Goal: Task Accomplishment & Management: Manage account settings

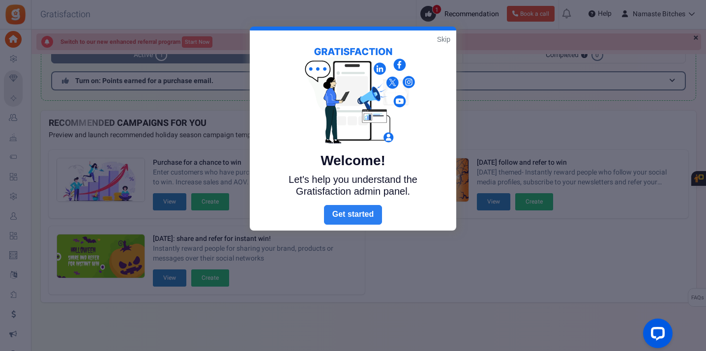
click at [358, 217] on link "Next" at bounding box center [353, 215] width 58 height 20
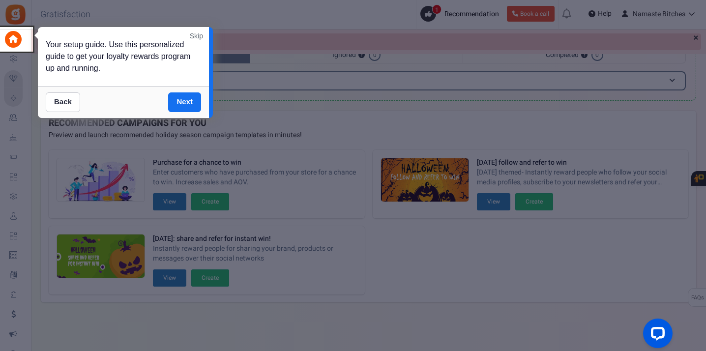
click at [196, 36] on link "Skip" at bounding box center [196, 36] width 13 height 10
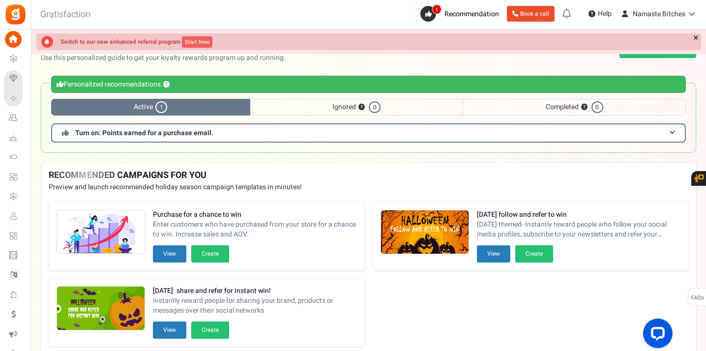
click at [162, 105] on span "1" at bounding box center [161, 107] width 12 height 12
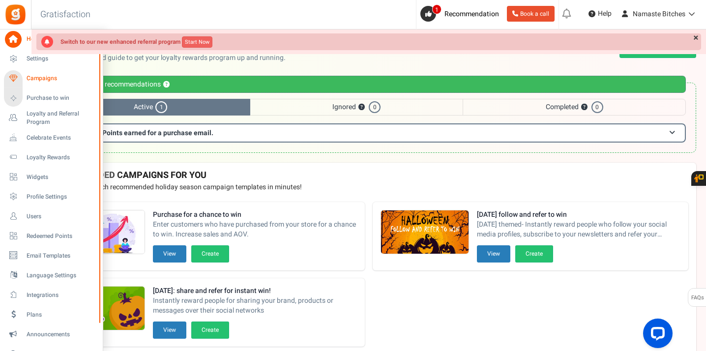
click at [31, 80] on span "Campaigns" at bounding box center [61, 78] width 69 height 8
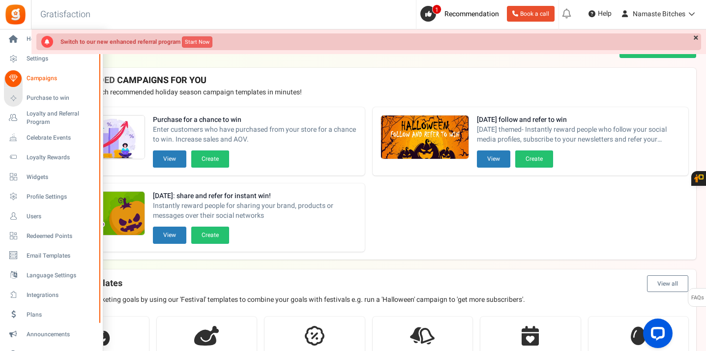
scroll to position [186, 0]
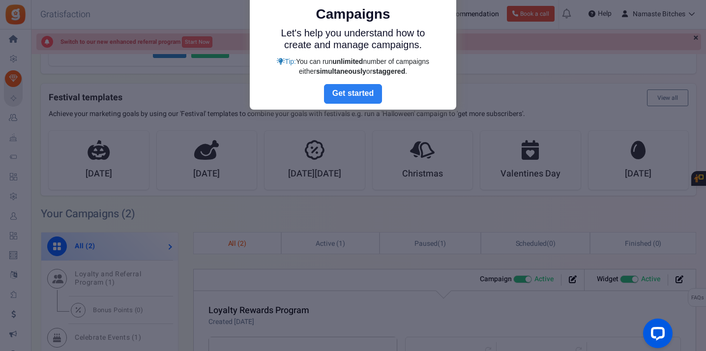
click at [367, 92] on link "Next" at bounding box center [353, 94] width 58 height 20
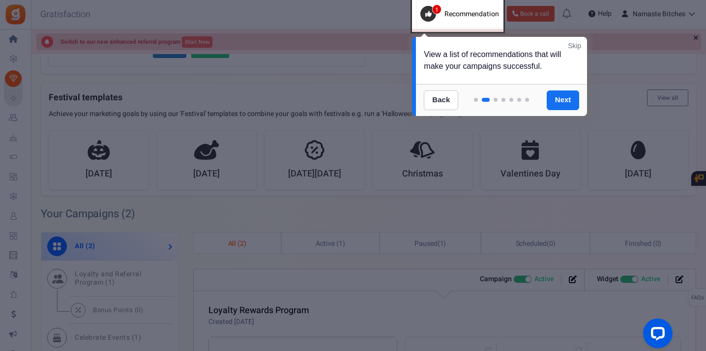
click at [572, 47] on link "Skip" at bounding box center [574, 46] width 13 height 10
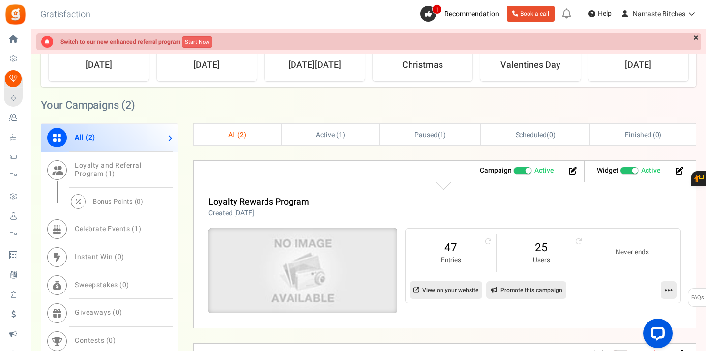
scroll to position [301, 0]
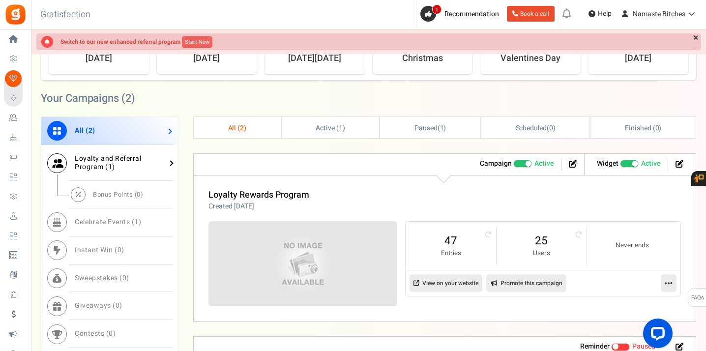
click at [131, 157] on span "Loyalty and Referral Program ( 1 )" at bounding box center [108, 162] width 66 height 19
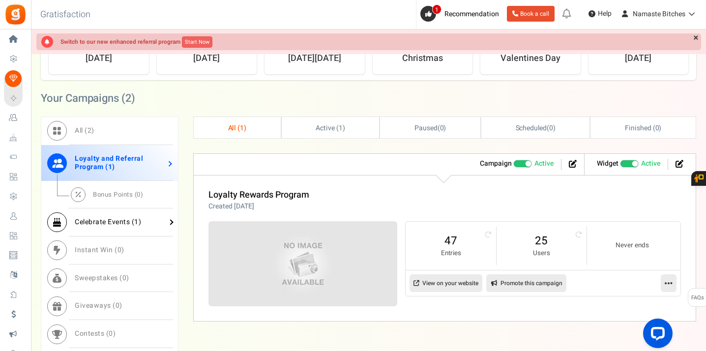
click at [136, 223] on span "1" at bounding box center [136, 222] width 4 height 10
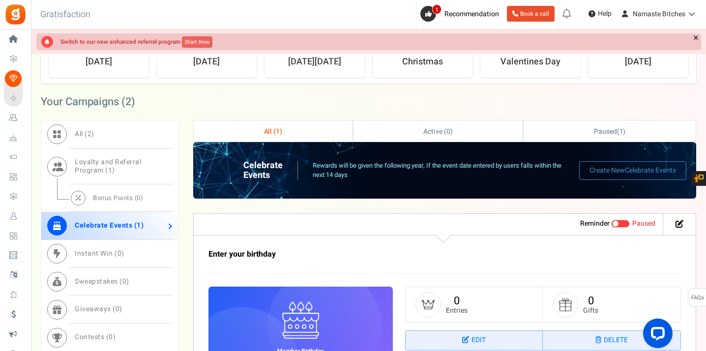
scroll to position [295, 0]
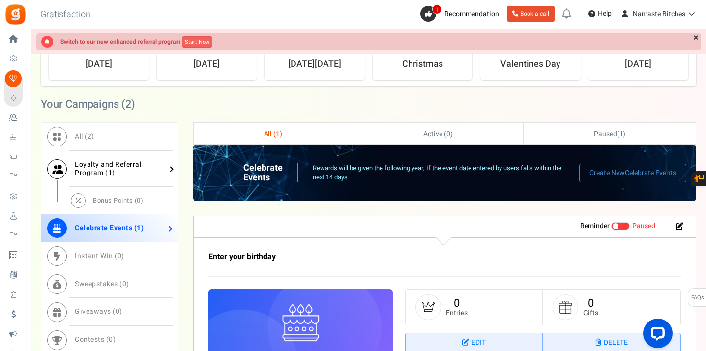
click at [127, 174] on link "Loyalty and Referral Program ( 1 )" at bounding box center [109, 169] width 137 height 36
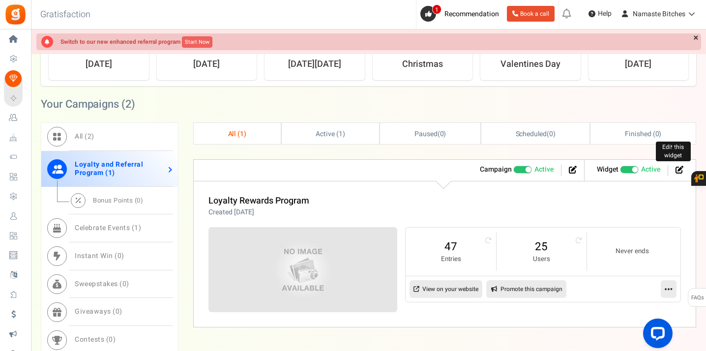
click at [678, 170] on icon at bounding box center [679, 170] width 8 height 8
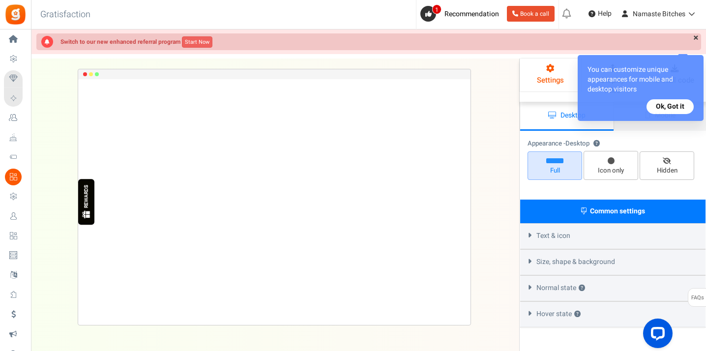
select select "left-side-drawer"
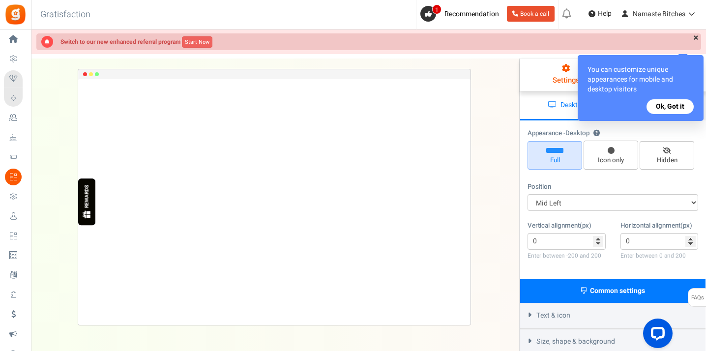
click at [12, 219] on icon at bounding box center [13, 216] width 17 height 17
click at [0, 0] on div at bounding box center [0, 0] width 0 height 0
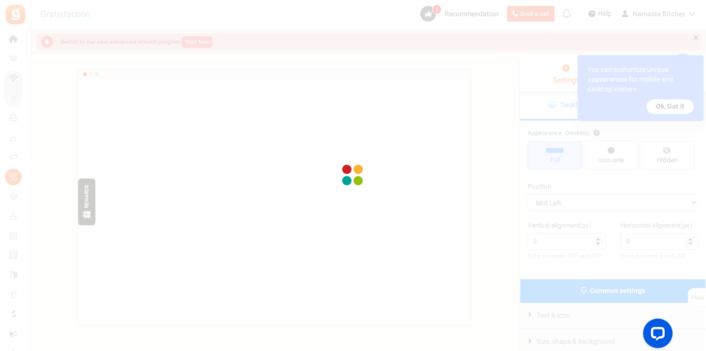
click at [11, 214] on div at bounding box center [353, 175] width 706 height 351
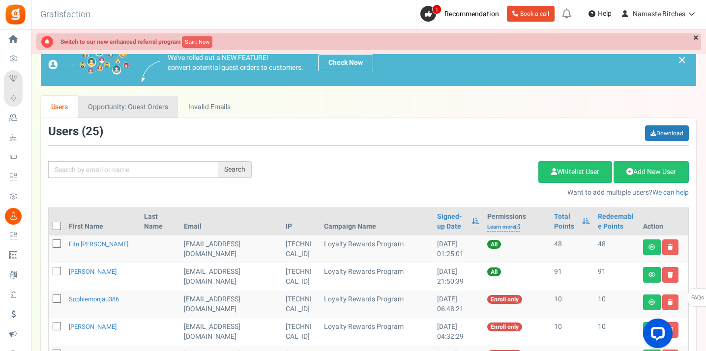
click at [157, 107] on link "Opportunity: Guest Orders" at bounding box center [128, 107] width 100 height 22
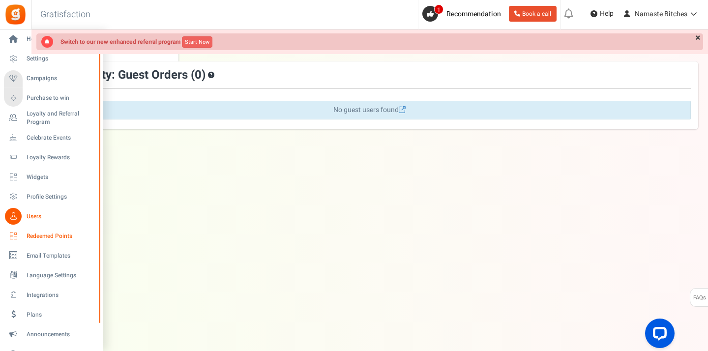
click at [40, 238] on span "Redeemed Points" at bounding box center [61, 236] width 69 height 8
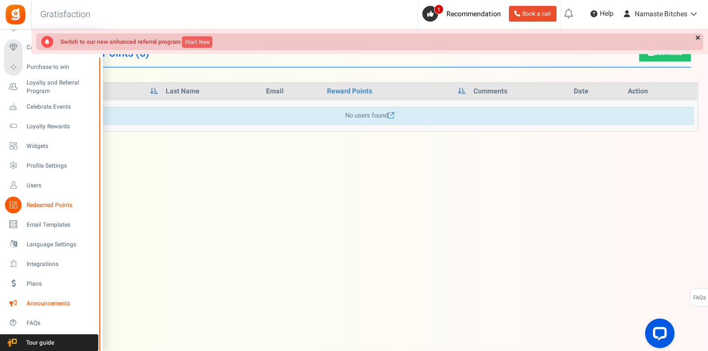
click at [33, 301] on span "Announcements" at bounding box center [61, 303] width 69 height 8
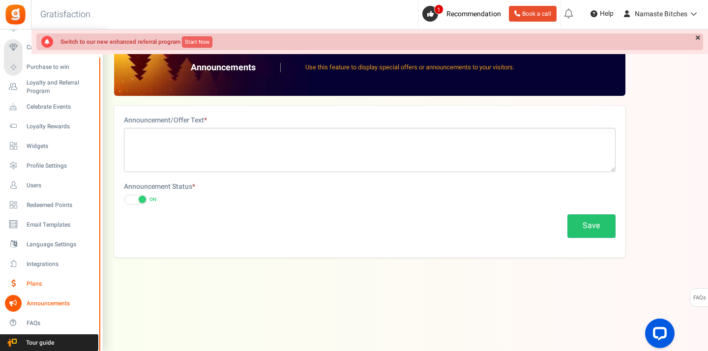
click at [33, 280] on span "Plans" at bounding box center [61, 284] width 69 height 8
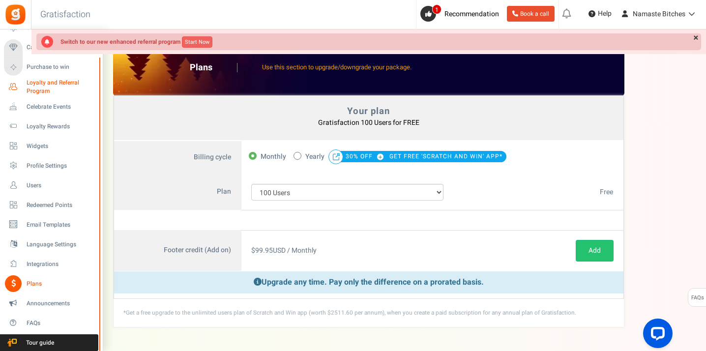
click at [46, 86] on span "Loyalty and Referral Program" at bounding box center [63, 87] width 72 height 17
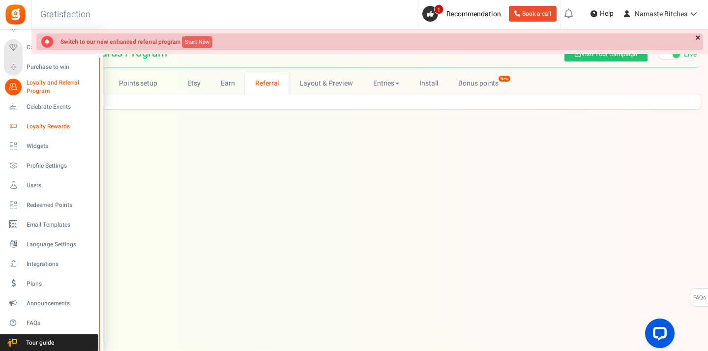
click at [11, 125] on icon at bounding box center [13, 126] width 17 height 17
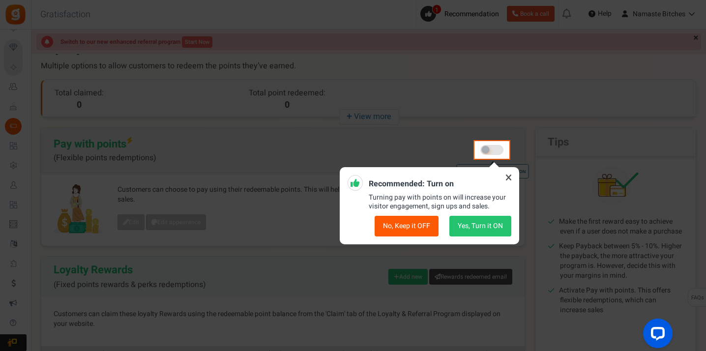
click at [506, 176] on icon at bounding box center [509, 178] width 16 height 16
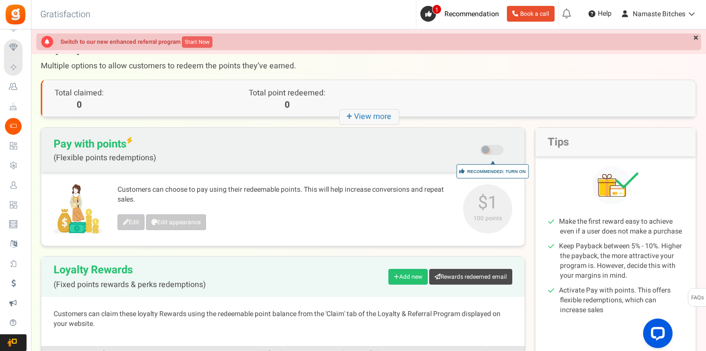
click at [493, 148] on span at bounding box center [491, 150] width 23 height 10
click at [492, 148] on input "Recommended: Turn On Are you sure? This will remove the flexi redemption option…" at bounding box center [492, 151] width 0 height 17
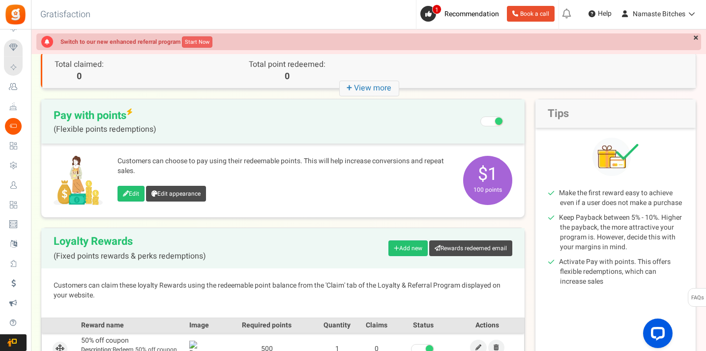
scroll to position [29, 0]
click at [173, 189] on link "Edit appearance" at bounding box center [176, 194] width 60 height 16
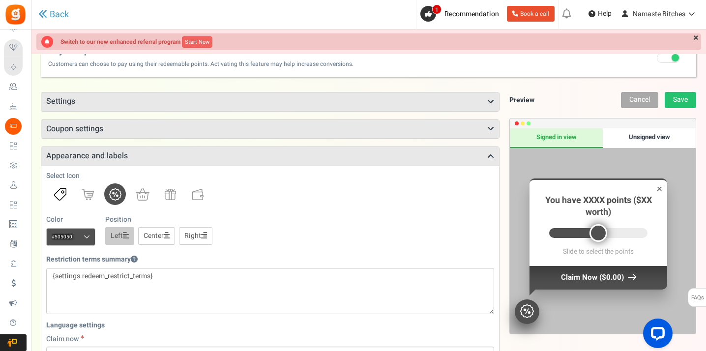
click at [62, 193] on img at bounding box center [60, 194] width 12 height 12
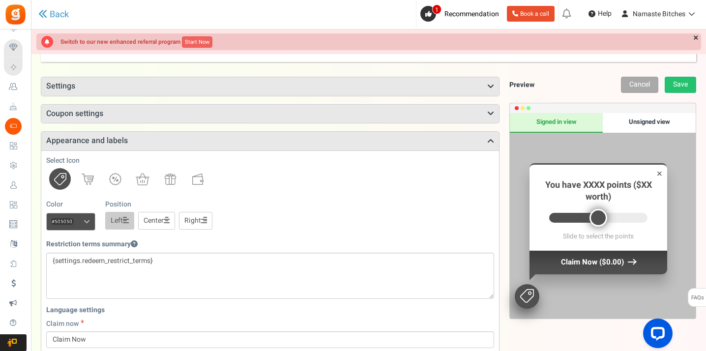
scroll to position [13, 0]
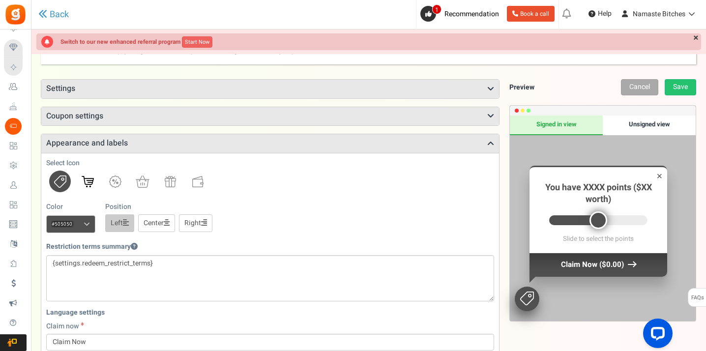
click at [87, 176] on img at bounding box center [88, 181] width 12 height 11
click at [121, 182] on link at bounding box center [115, 182] width 22 height 22
click at [64, 177] on img at bounding box center [60, 181] width 12 height 12
click at [171, 178] on img at bounding box center [170, 181] width 11 height 11
click at [58, 178] on img at bounding box center [60, 181] width 12 height 12
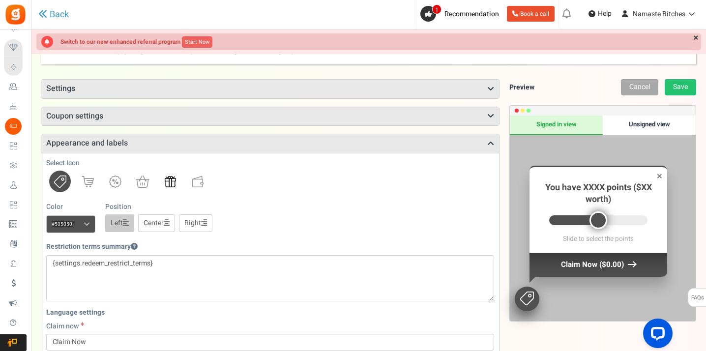
click at [173, 181] on img at bounding box center [170, 181] width 11 height 11
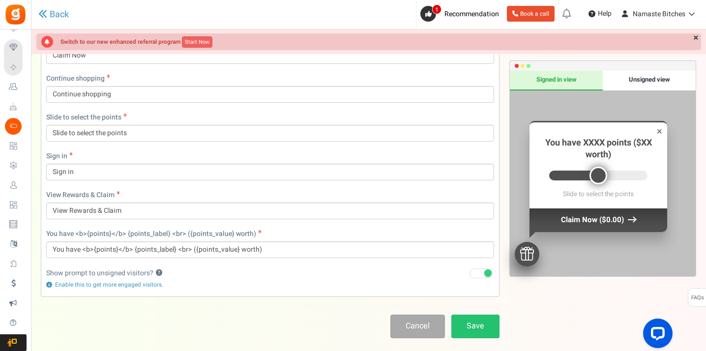
scroll to position [308, 0]
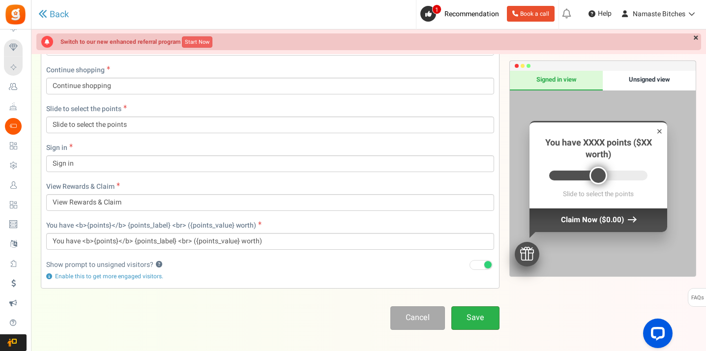
click at [474, 314] on link "Save" at bounding box center [475, 317] width 48 height 23
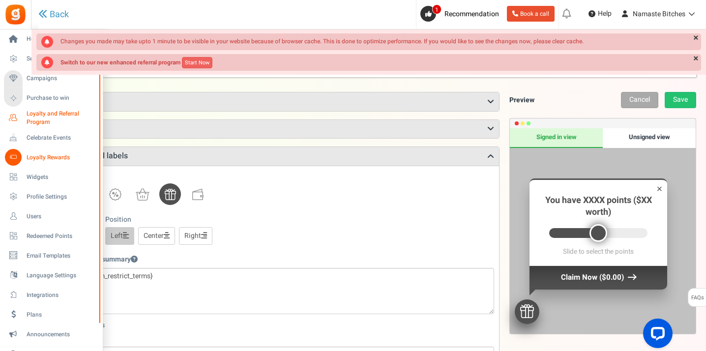
scroll to position [0, 0]
click at [16, 39] on icon at bounding box center [13, 38] width 17 height 17
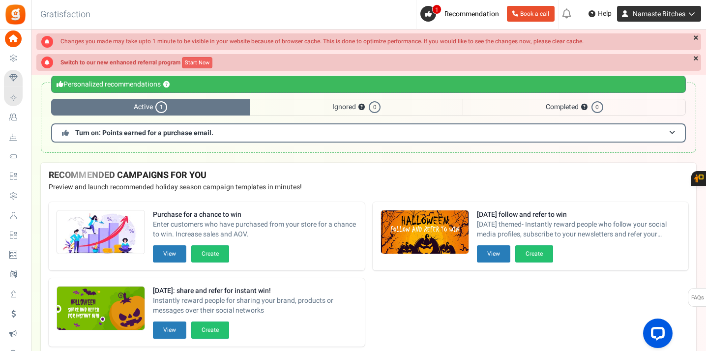
click at [679, 9] on span "Namaste Bitches" at bounding box center [658, 14] width 53 height 10
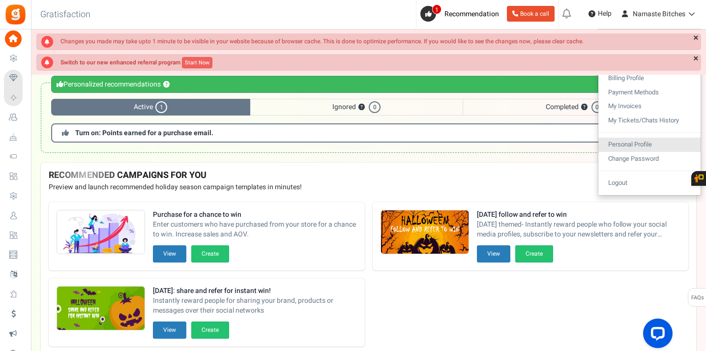
click at [642, 143] on link "Personal Profile" at bounding box center [649, 145] width 102 height 14
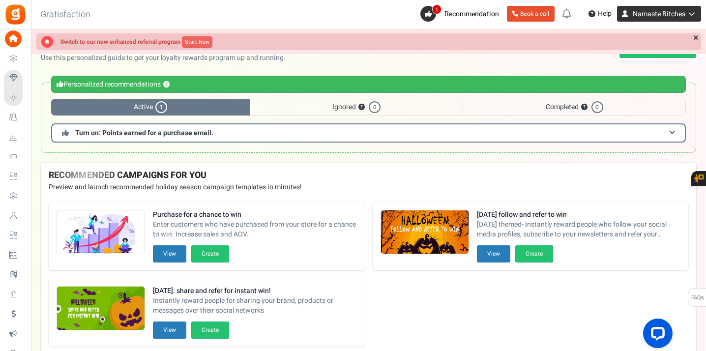
click at [646, 14] on span "Namaste Bitches" at bounding box center [658, 14] width 53 height 10
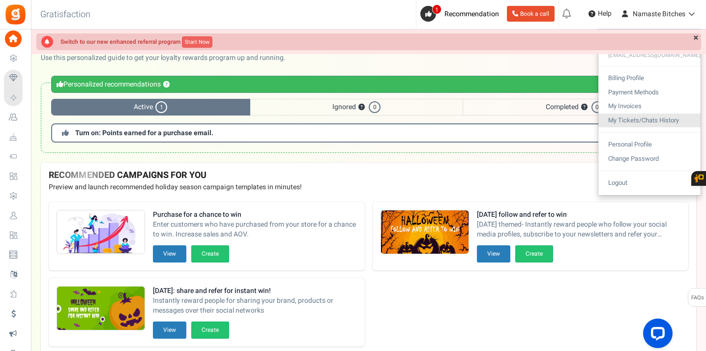
click at [642, 118] on link "My Tickets/Chats History" at bounding box center [649, 121] width 102 height 14
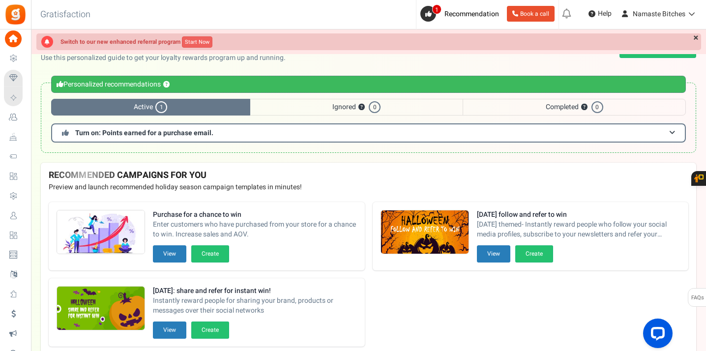
click at [388, 0] on div "Back to Home Back to program setup Gratisfaction 0 WARNING 1 Recommendation Boo…" at bounding box center [367, 14] width 676 height 29
